Goal: Task Accomplishment & Management: Use online tool/utility

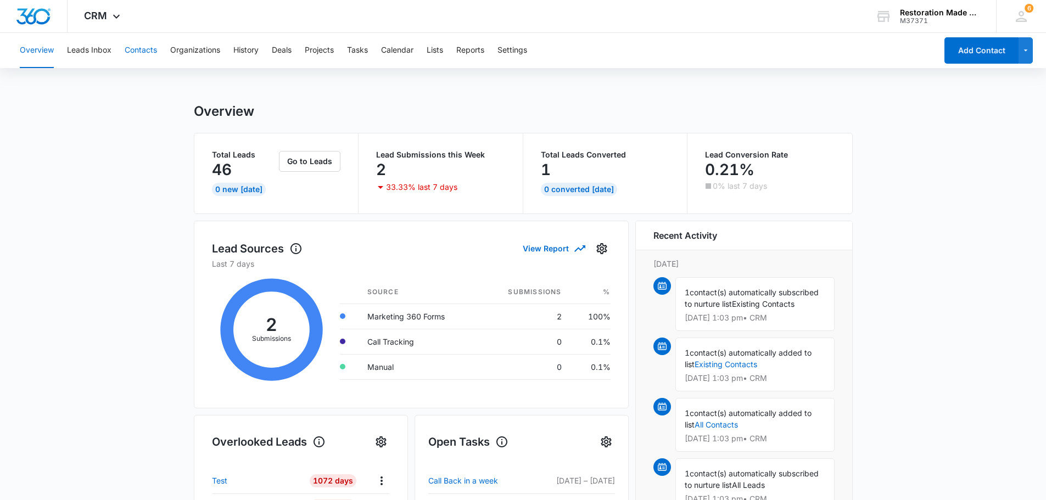
click at [127, 51] on button "Contacts" at bounding box center [141, 50] width 32 height 35
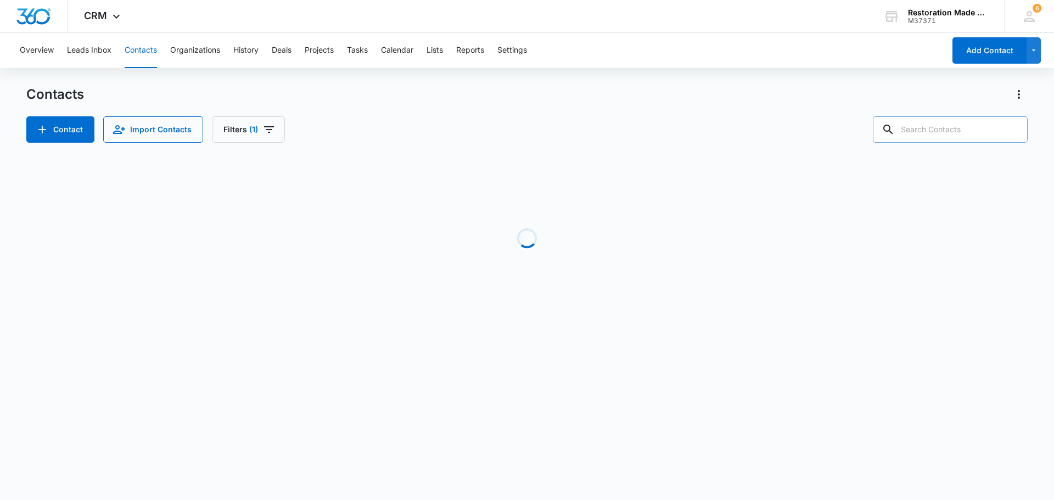
click at [946, 128] on input "text" at bounding box center [950, 129] width 155 height 26
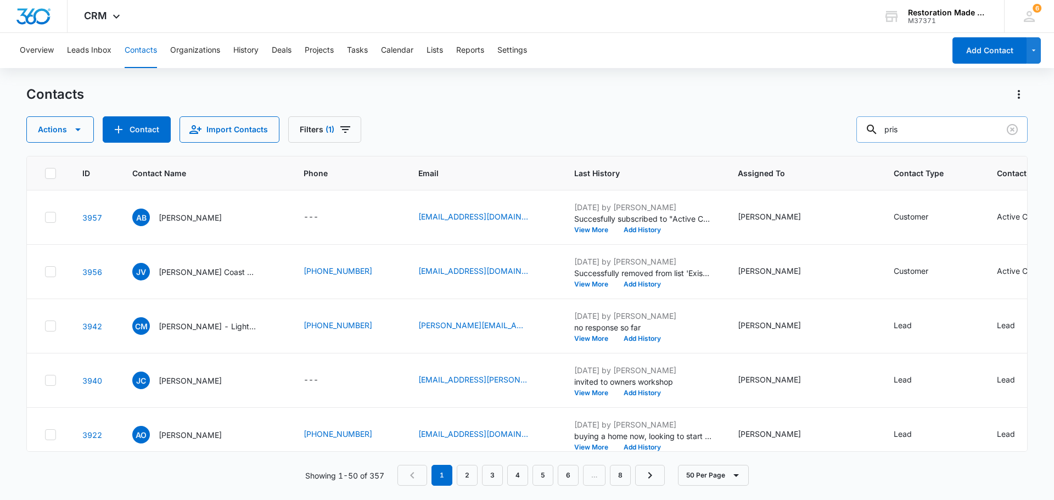
type input "pris"
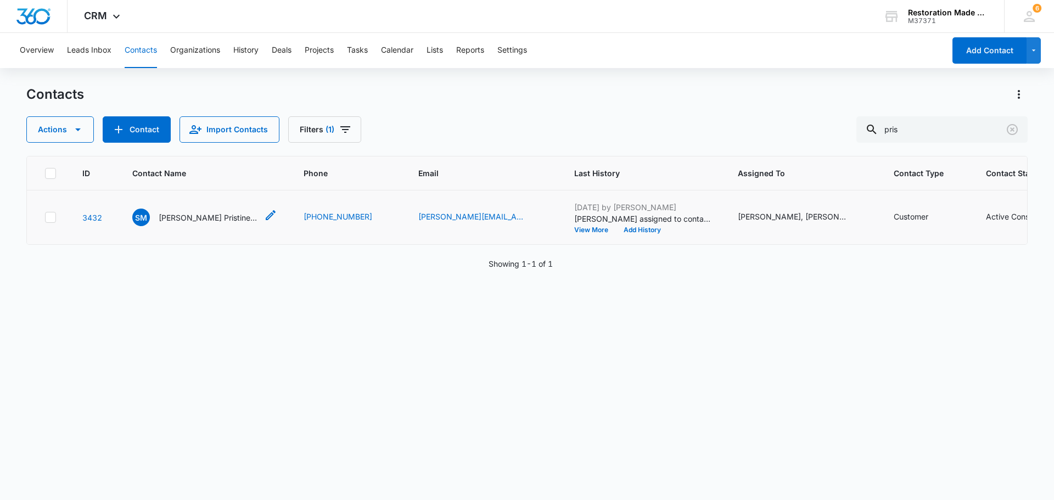
click at [210, 215] on p "[PERSON_NAME] Pristine Restoration" at bounding box center [208, 218] width 99 height 12
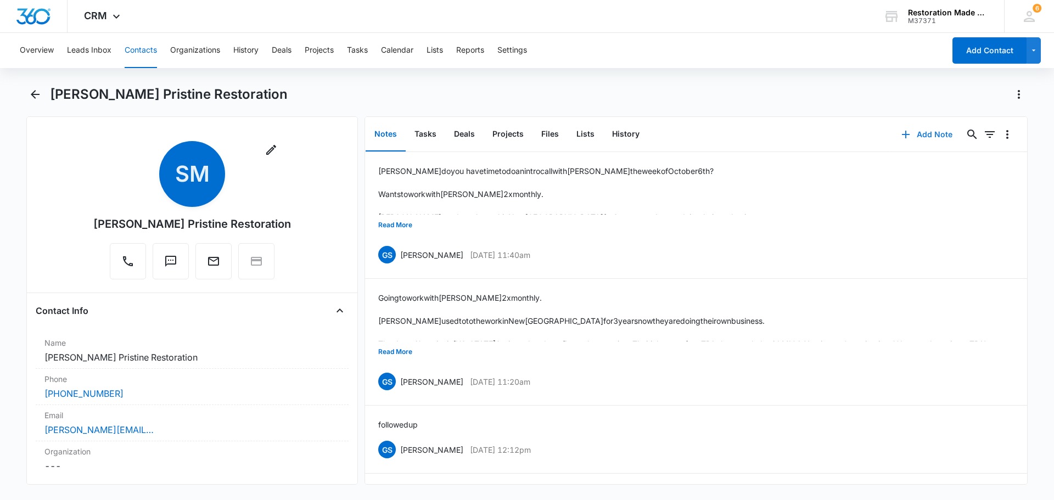
click at [935, 135] on button "Add Note" at bounding box center [927, 134] width 73 height 26
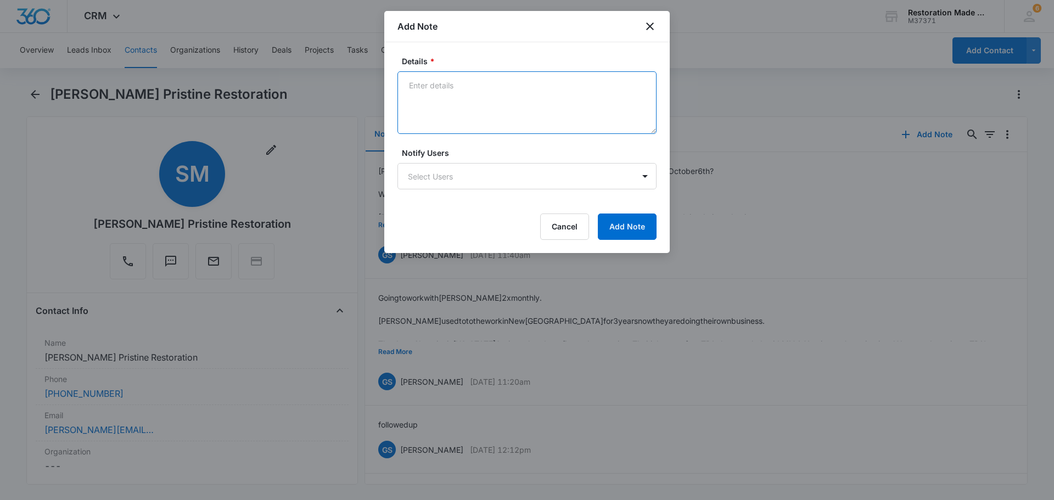
click at [528, 87] on textarea "Details *" at bounding box center [527, 102] width 259 height 63
type textarea "1 call with [PERSON_NAME] and 1 with [PERSON_NAME]."
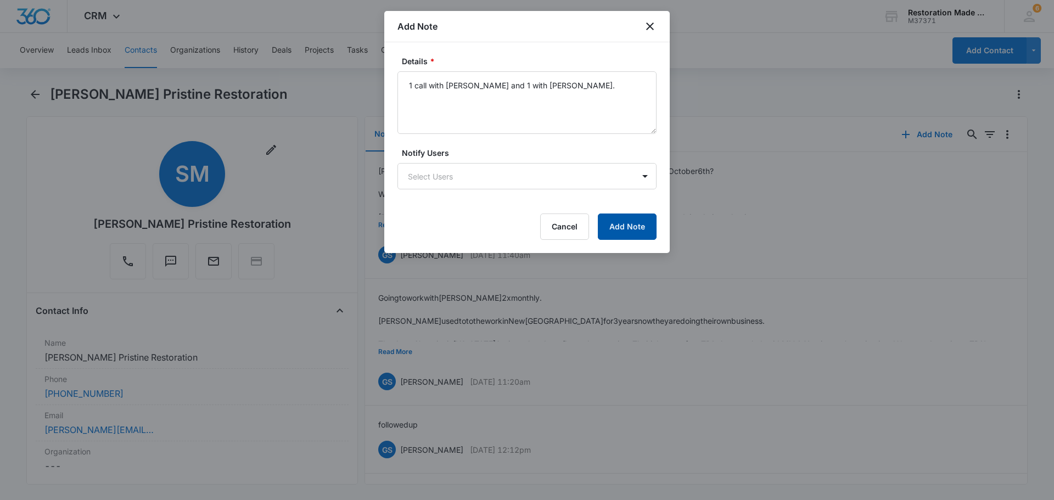
click at [640, 225] on button "Add Note" at bounding box center [627, 227] width 59 height 26
